Goal: Navigation & Orientation: Find specific page/section

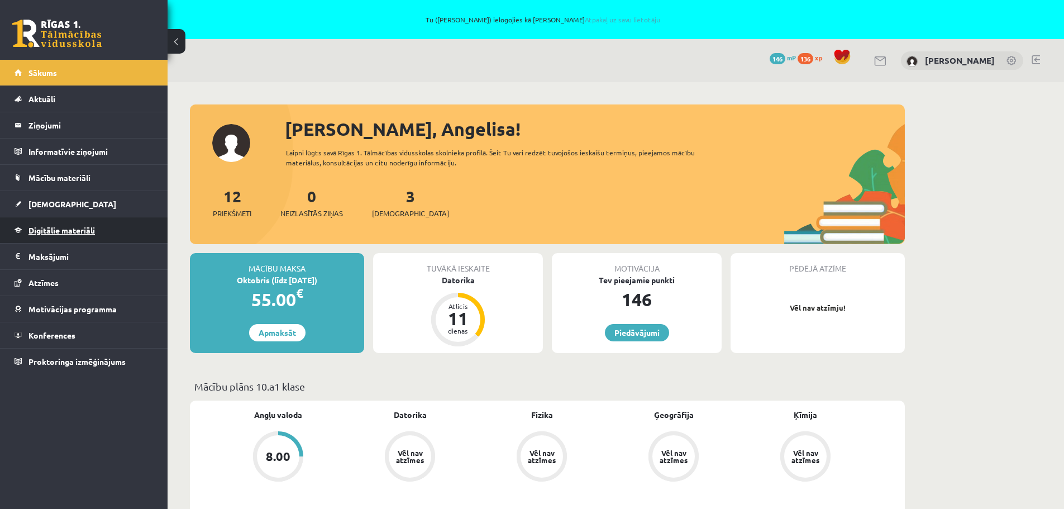
click at [81, 228] on span "Digitālie materiāli" at bounding box center [61, 230] width 66 height 10
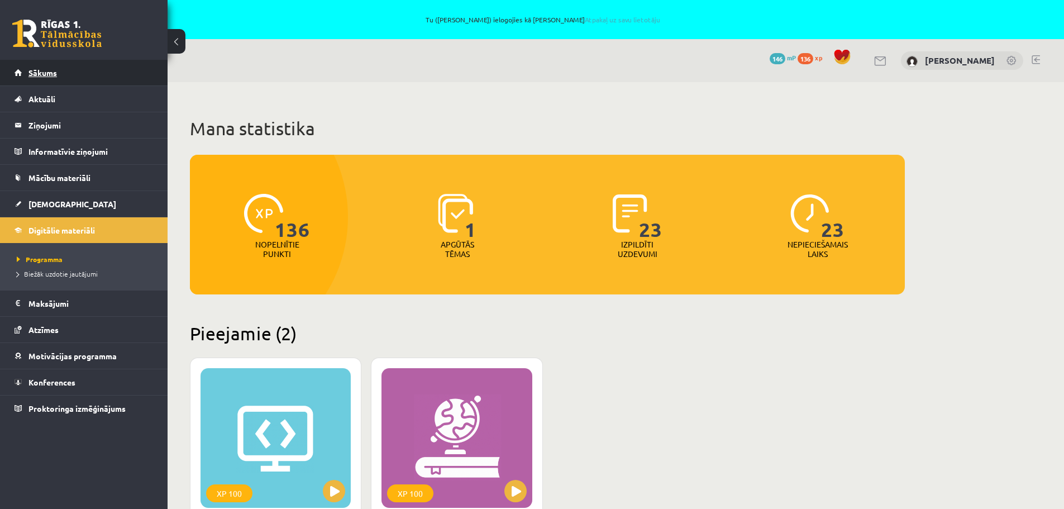
click at [40, 75] on span "Sākums" at bounding box center [42, 73] width 28 height 10
